Goal: Check status: Check status

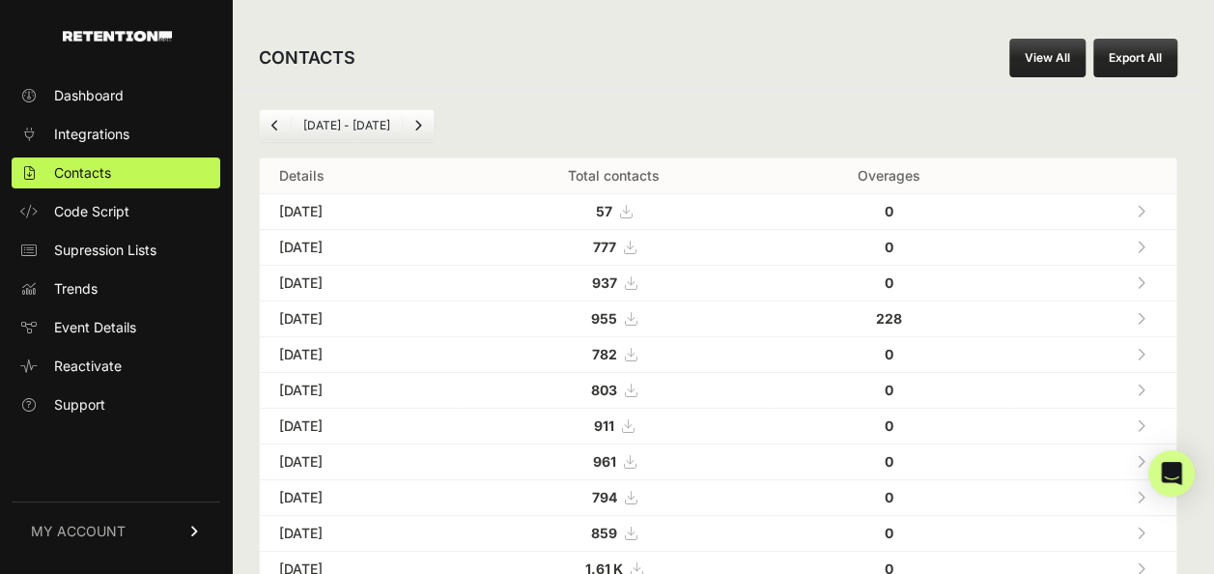
click at [49, 78] on div "Dashboard Integrations Contacts Code Script Supression Lists Trends Event Detai…" at bounding box center [116, 316] width 232 height 511
click at [61, 86] on span "Dashboard" at bounding box center [89, 95] width 70 height 19
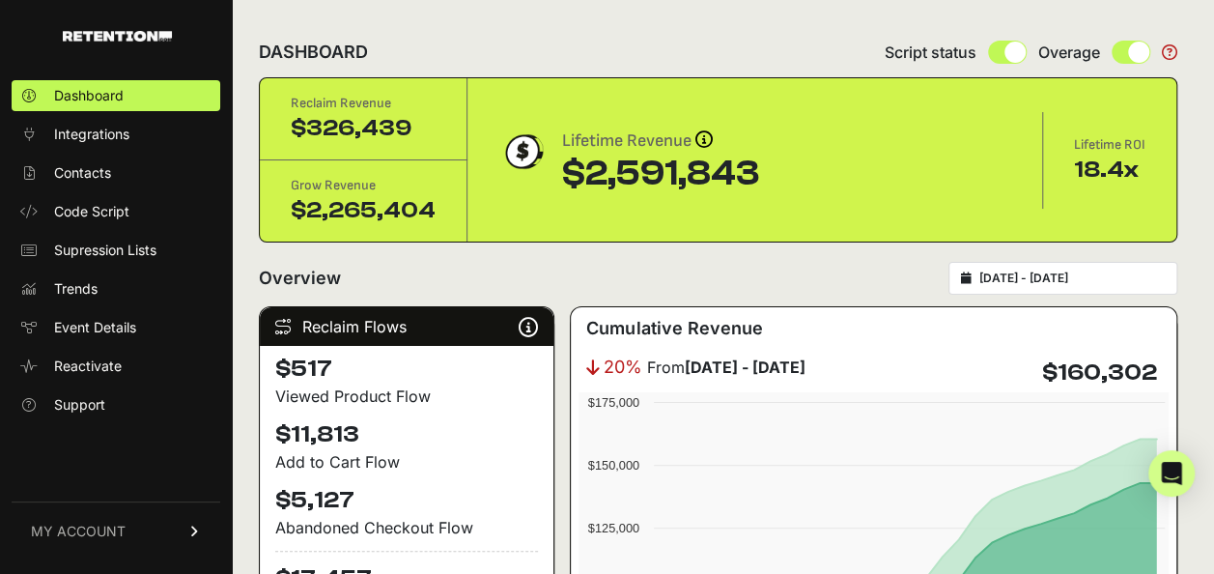
click at [1033, 286] on div "2025-07-13 - 2025-08-12" at bounding box center [1062, 278] width 229 height 33
type input "[DATE]"
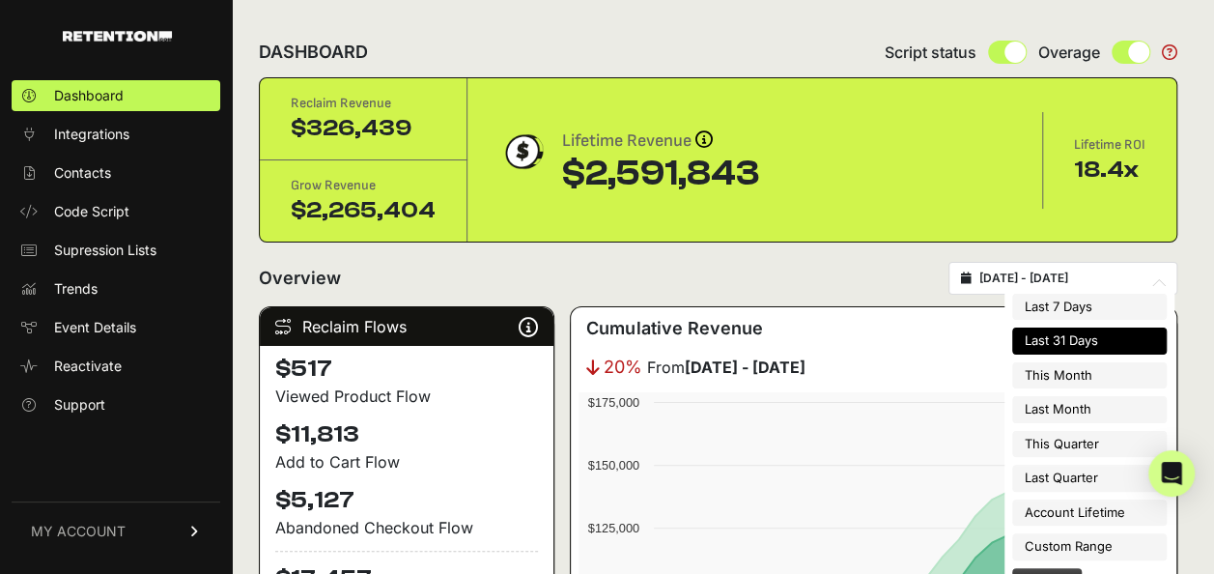
click at [1040, 270] on input "2025-07-13 - 2025-08-12" at bounding box center [1071, 277] width 185 height 15
type input "2025-08-01"
type input "2025-08-31"
type input "2025-07-01"
type input "2025-07-31"
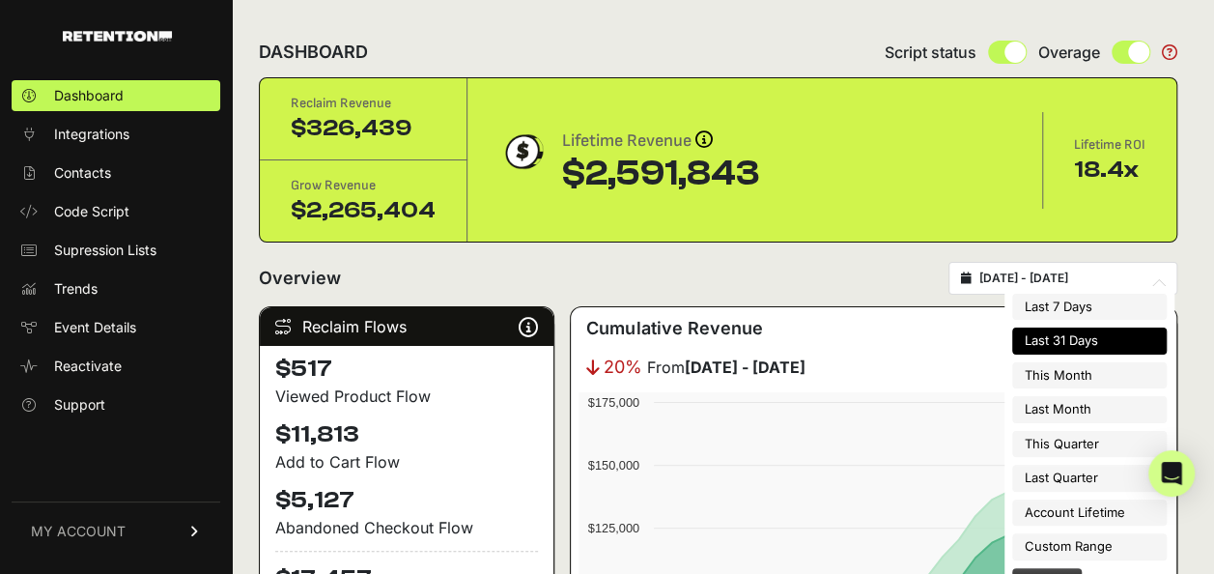
type input "[DATE]"
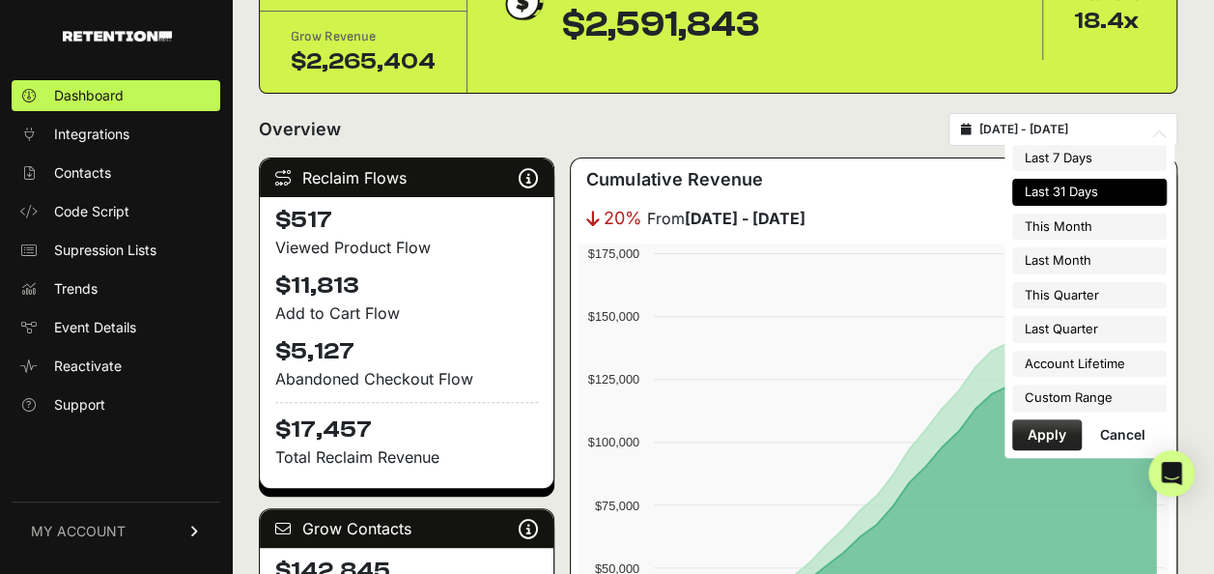
scroll to position [386, 0]
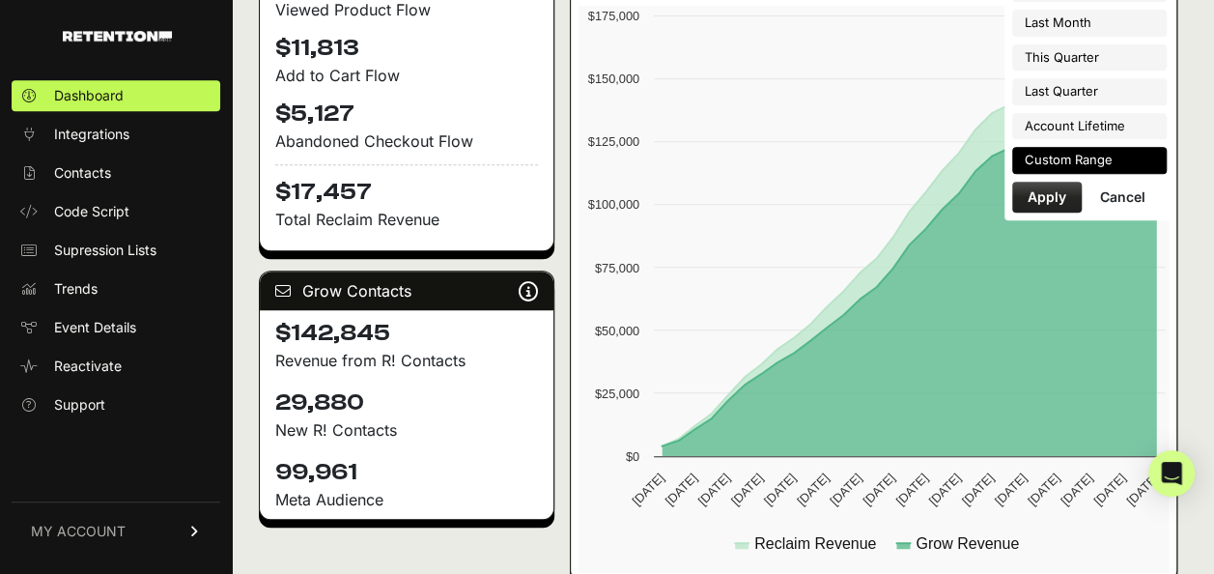
click at [1075, 147] on li "Custom Range" at bounding box center [1089, 160] width 155 height 27
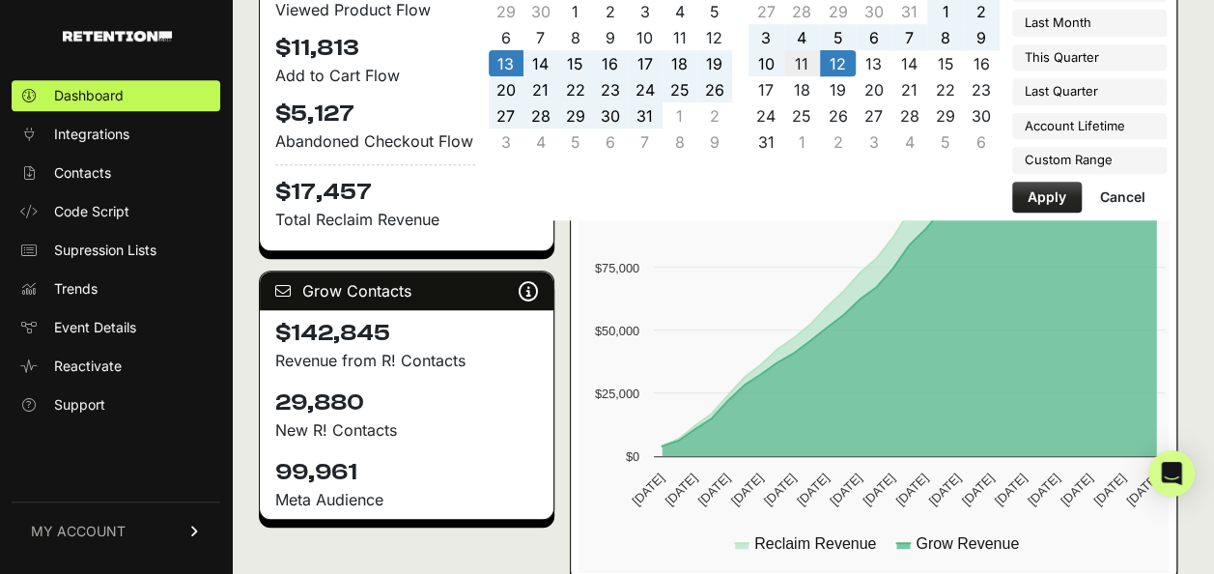
type input "[DATE]"
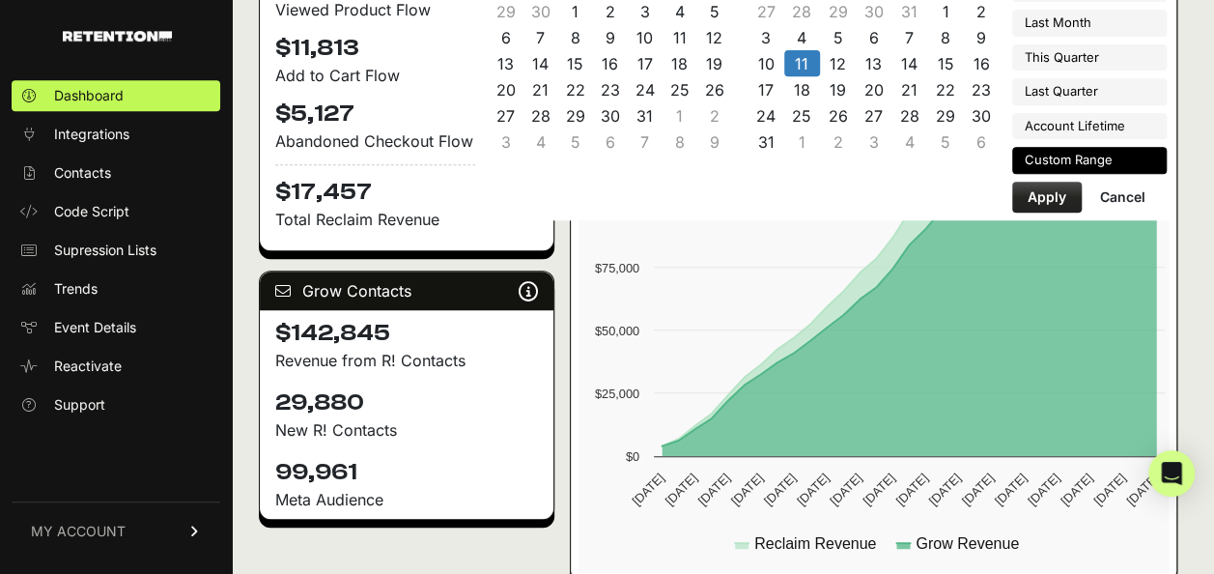
type input "[DATE]"
click at [1036, 193] on button "Apply" at bounding box center [1047, 197] width 70 height 31
type input "[DATE] - [DATE]"
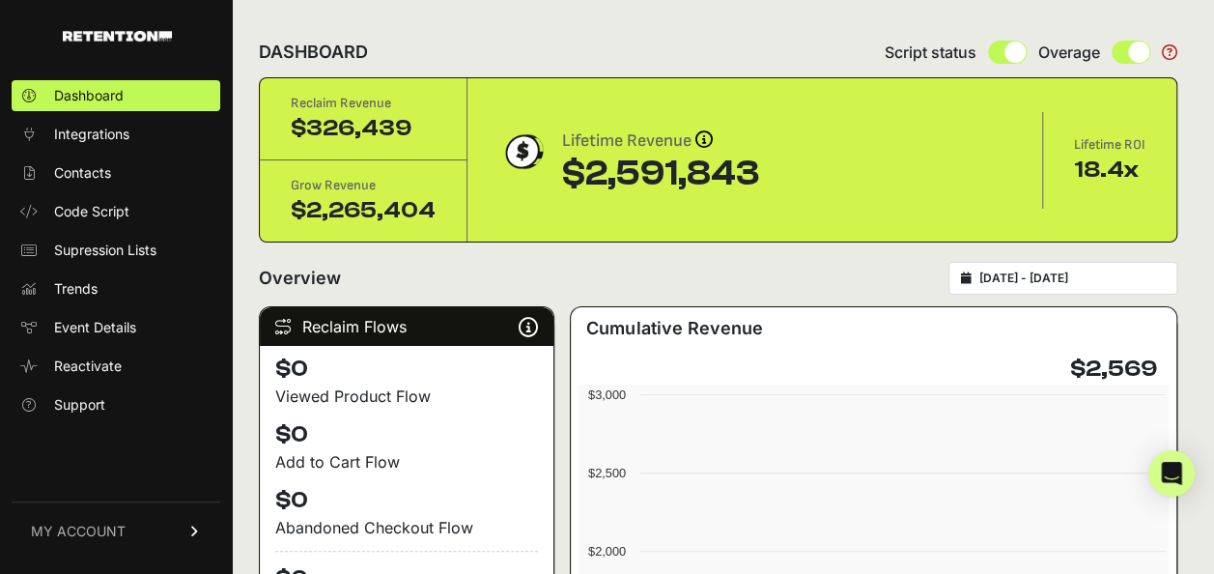
click at [1014, 284] on div "[DATE] - [DATE]" at bounding box center [1062, 278] width 229 height 33
type input "[DATE]"
click at [1084, 270] on input "[DATE] - [DATE]" at bounding box center [1071, 277] width 185 height 15
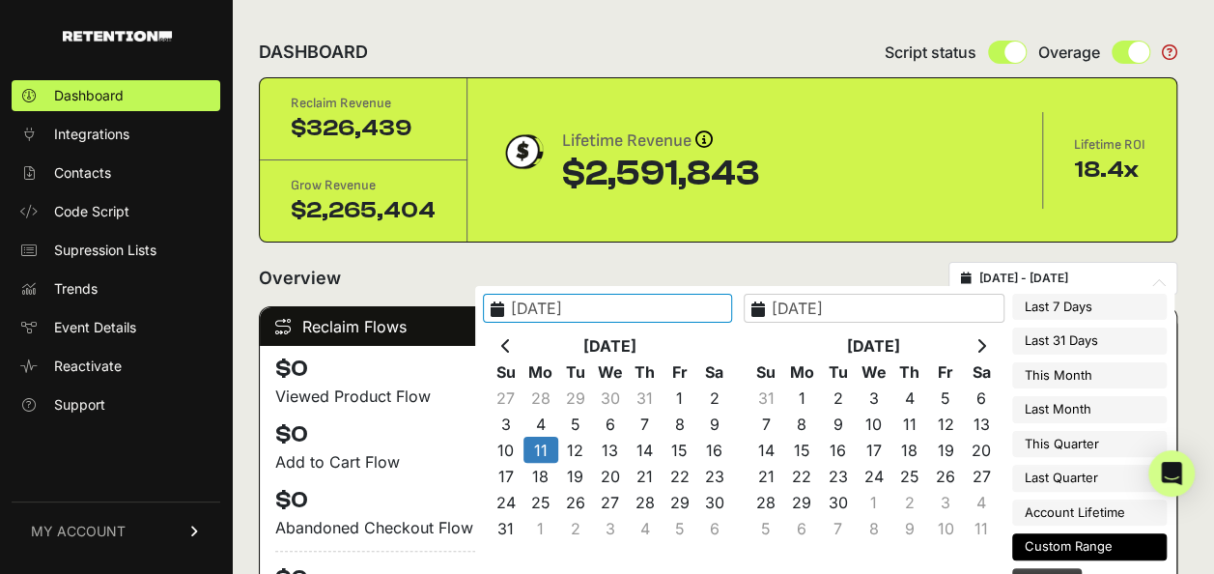
type input "[DATE]"
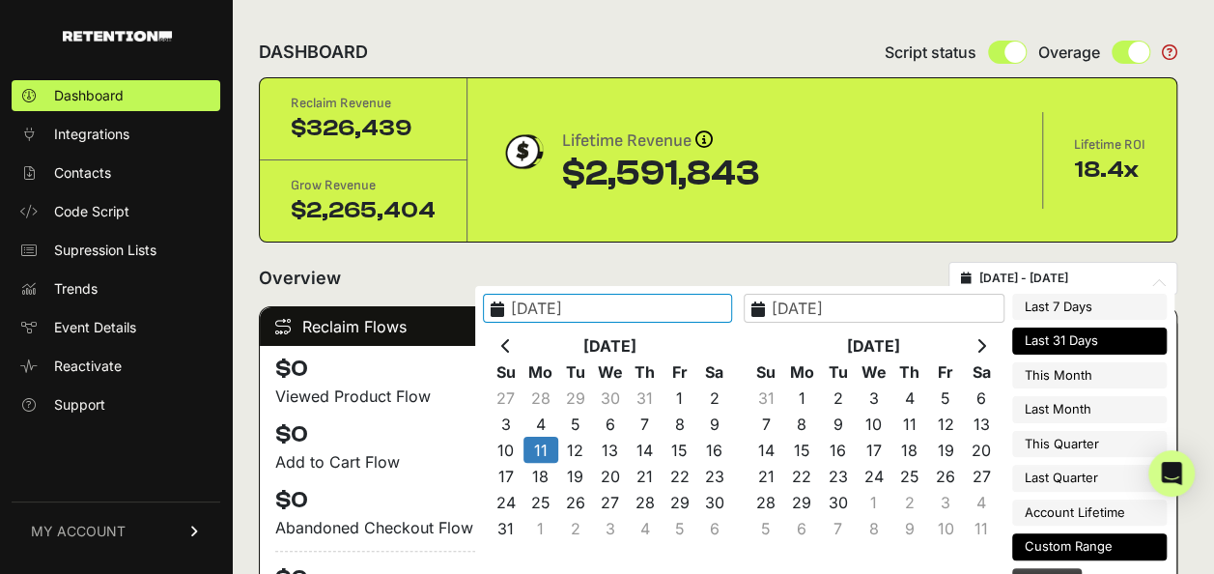
type input "[DATE]"
click at [523, 335] on th at bounding box center [506, 345] width 35 height 26
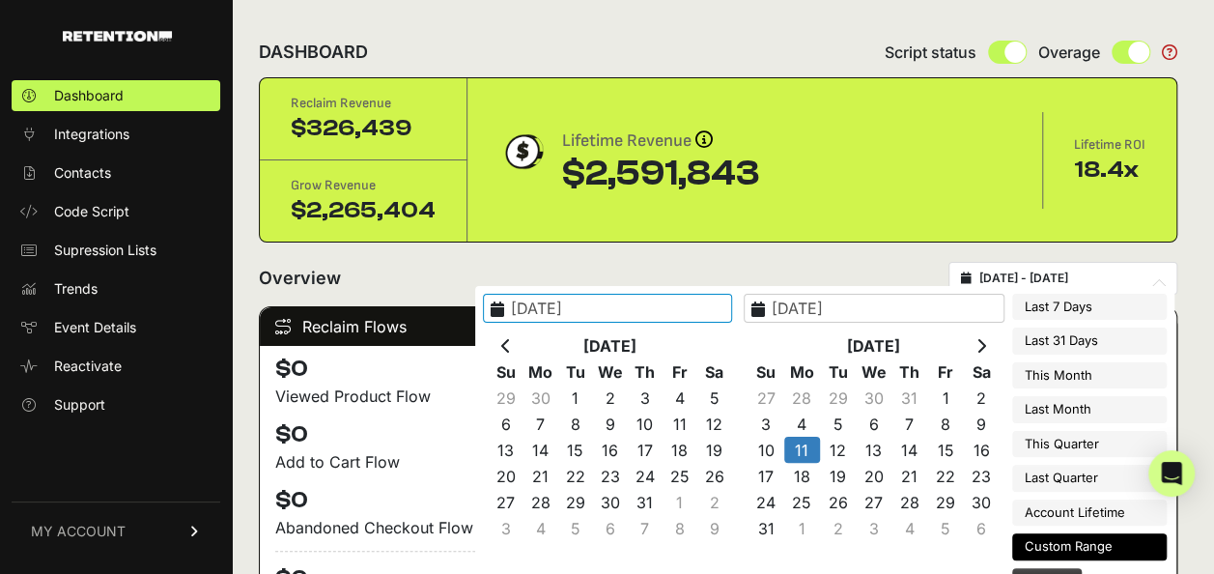
click at [523, 335] on th at bounding box center [506, 345] width 35 height 26
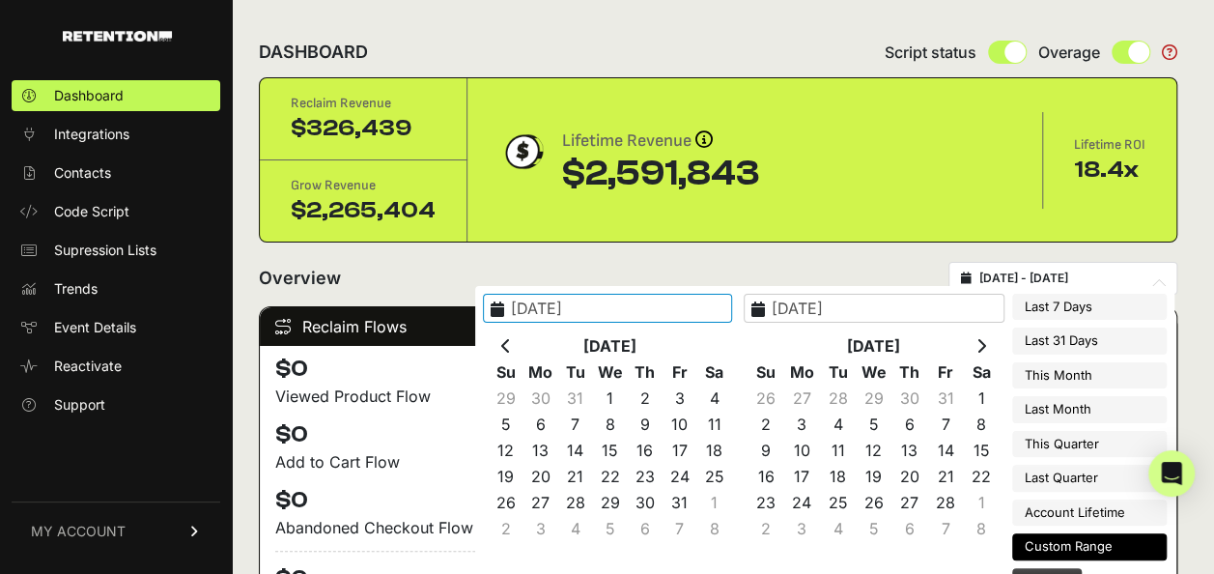
click at [523, 335] on th at bounding box center [506, 345] width 35 height 26
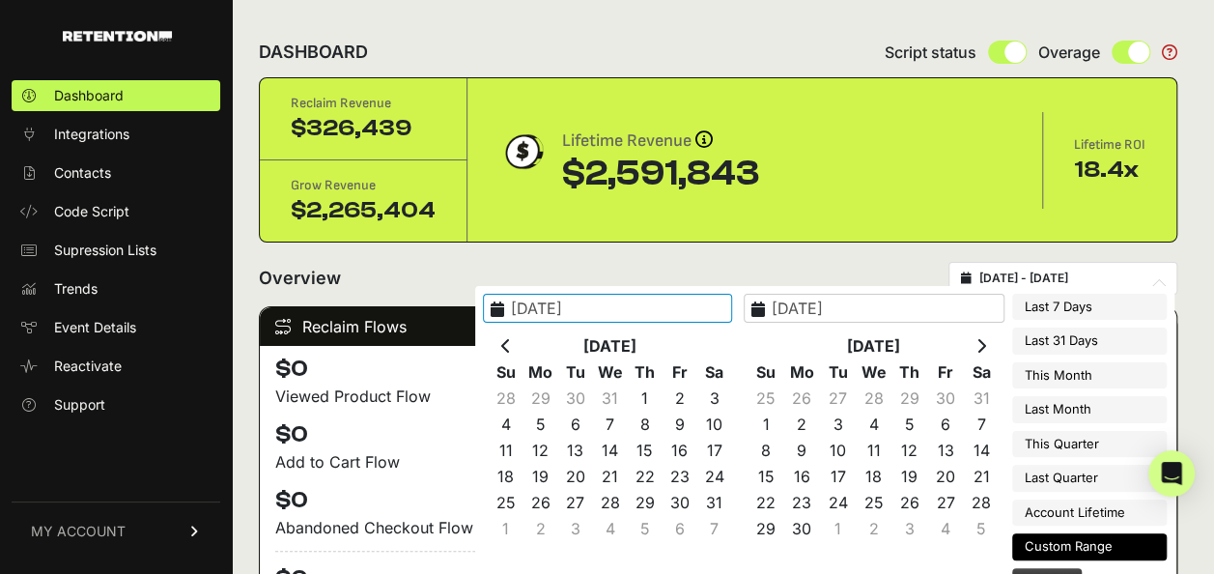
click at [523, 335] on th at bounding box center [506, 345] width 35 height 26
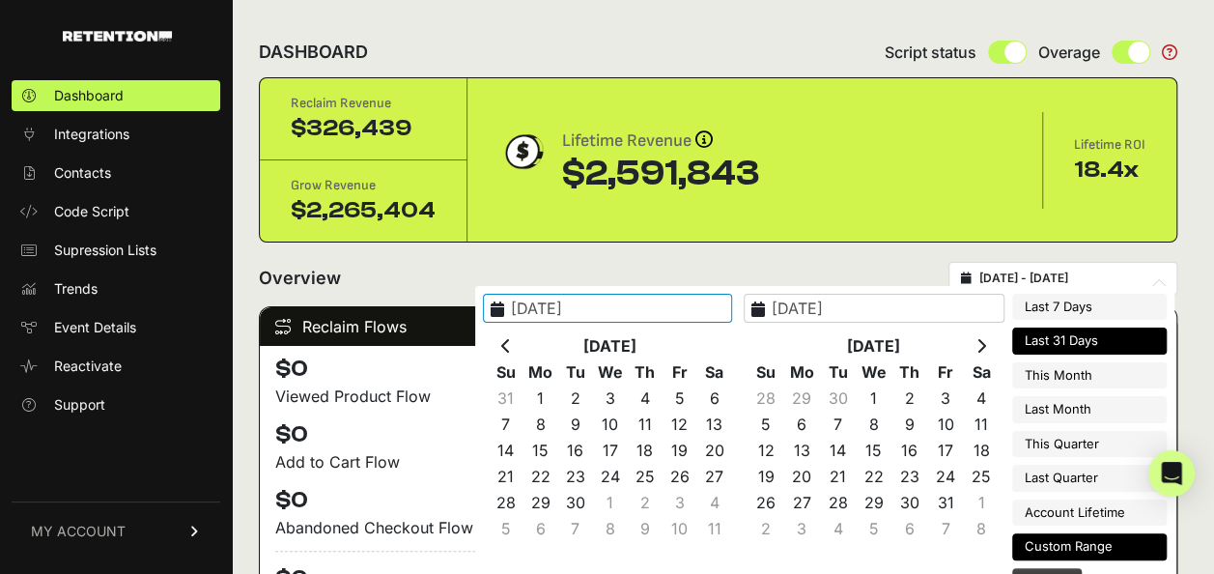
type input "[DATE]"
click at [983, 344] on icon at bounding box center [981, 345] width 10 height 15
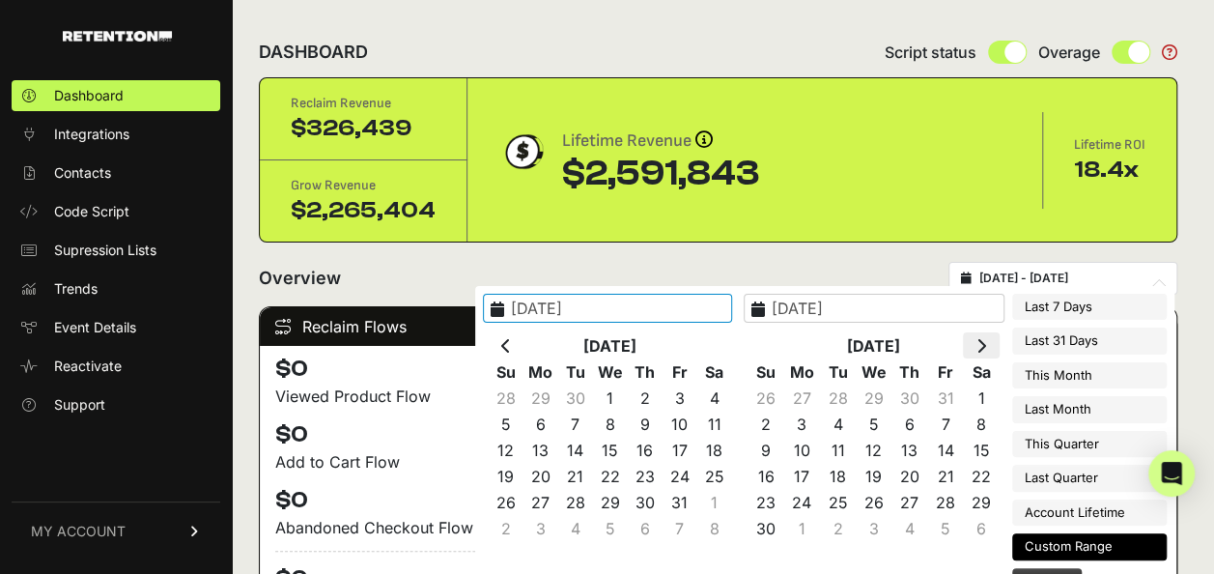
click at [982, 344] on icon at bounding box center [981, 345] width 10 height 15
type input "[DATE]"
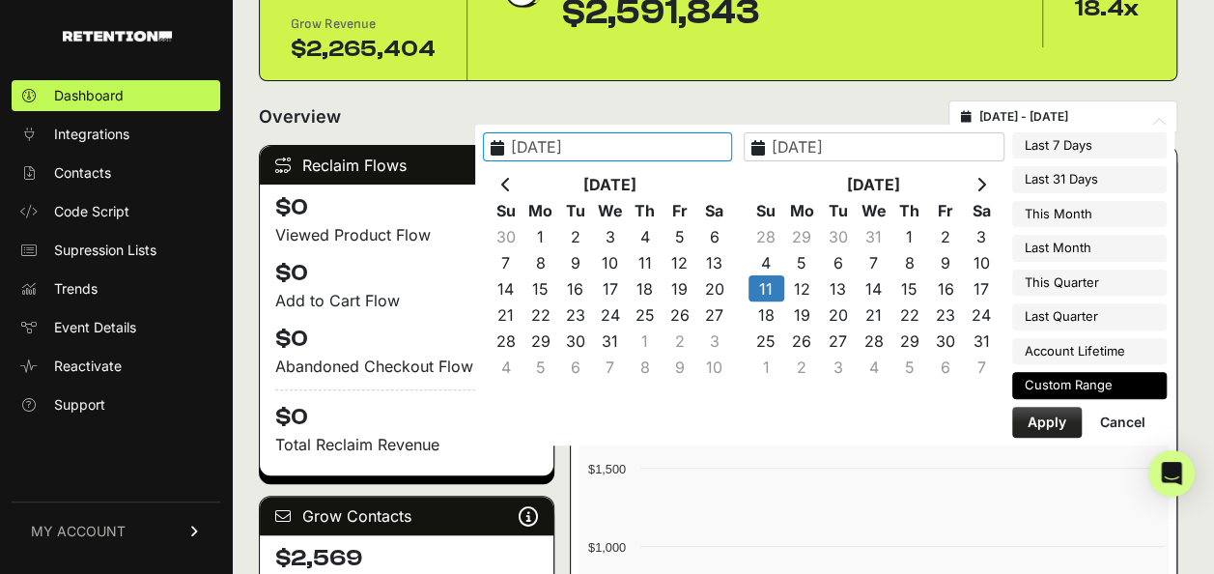
type input "[DATE]"
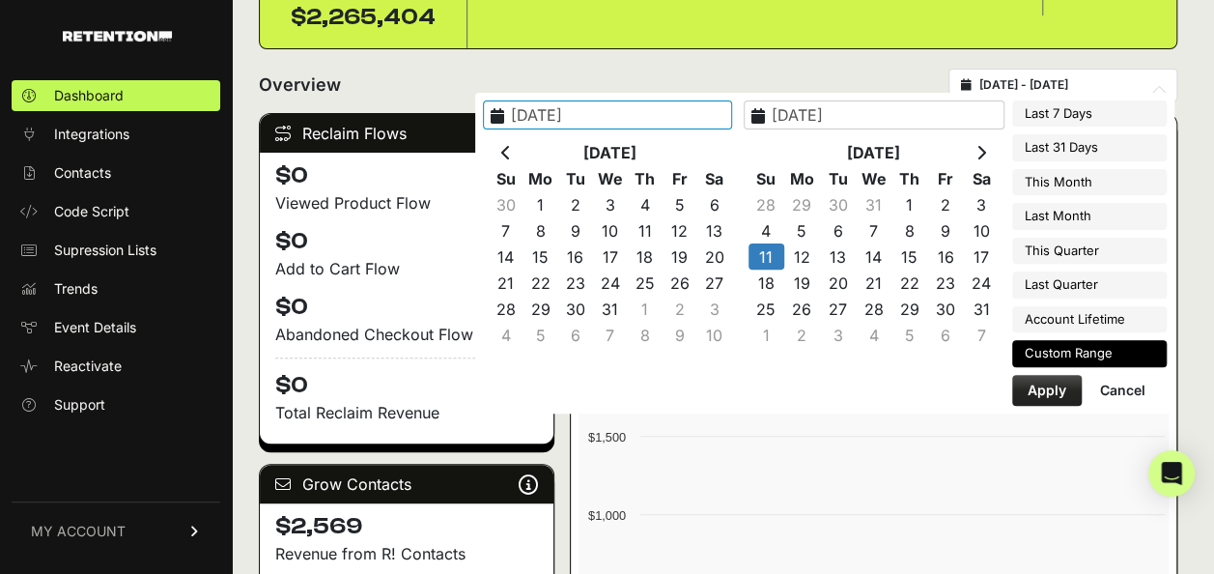
click at [1031, 386] on button "Apply" at bounding box center [1047, 390] width 70 height 31
type input "[DATE] - [DATE]"
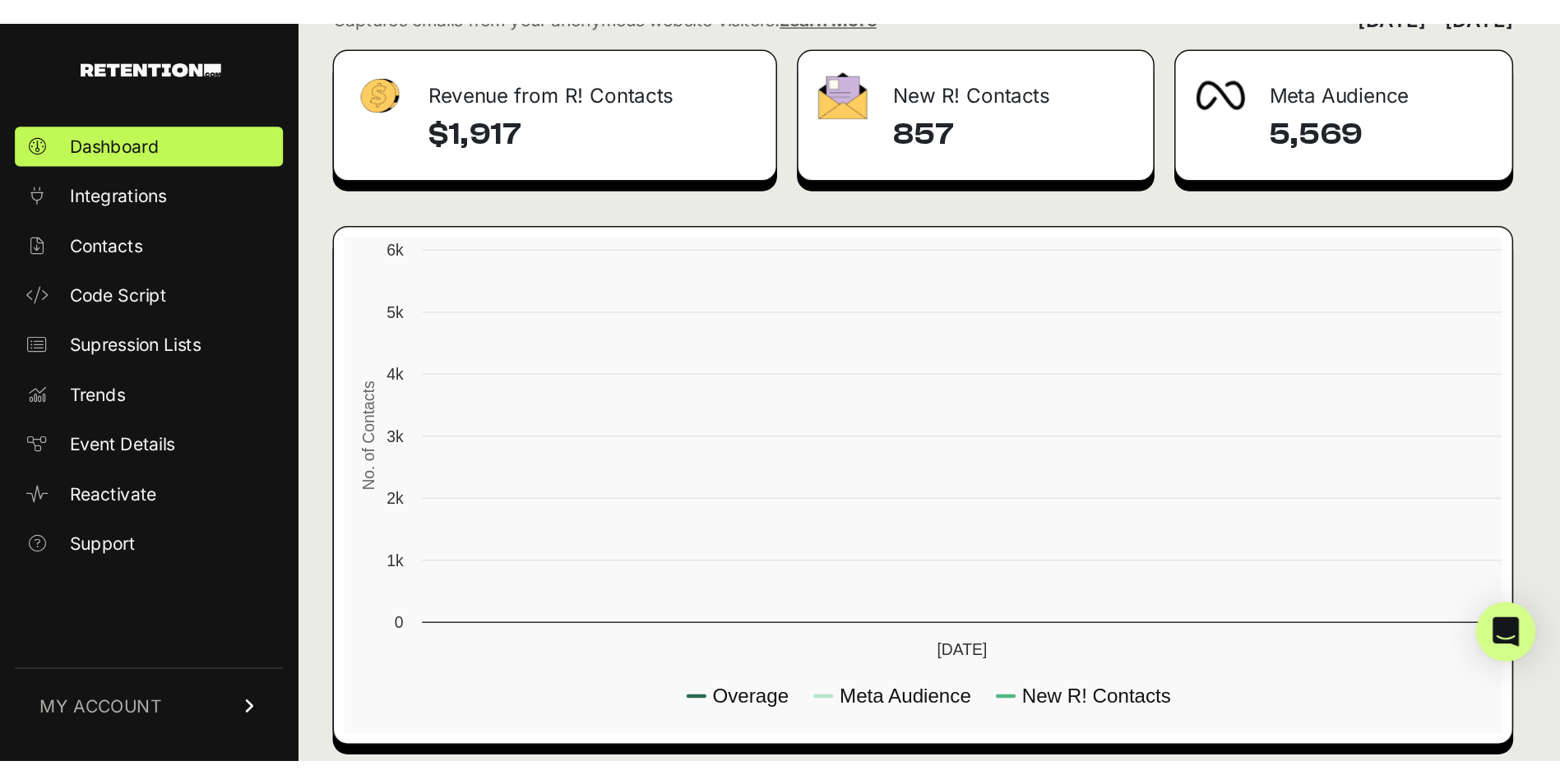
scroll to position [1771, 0]
